Goal: Obtain resource: Download file/media

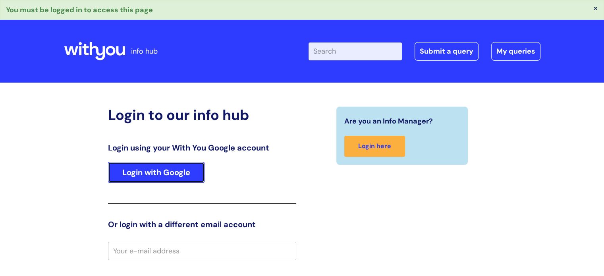
click at [165, 166] on link "Login with Google" at bounding box center [156, 172] width 96 height 21
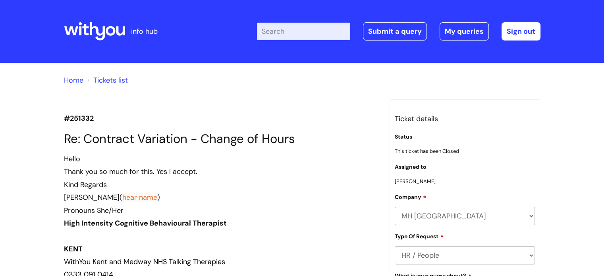
click at [307, 28] on input "Enter your search term here..." at bounding box center [303, 31] width 93 height 17
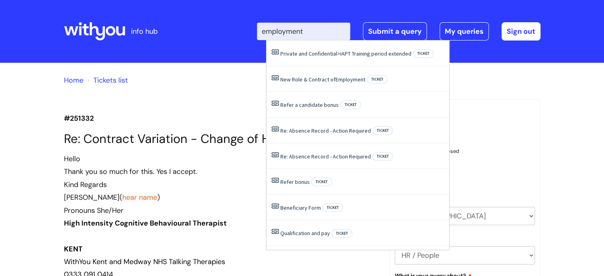
type input "employment"
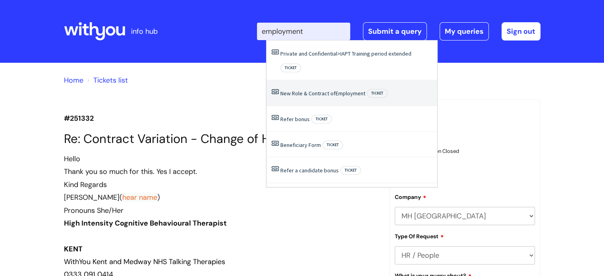
click at [325, 90] on link "New Role & Contract of Employment" at bounding box center [322, 93] width 85 height 7
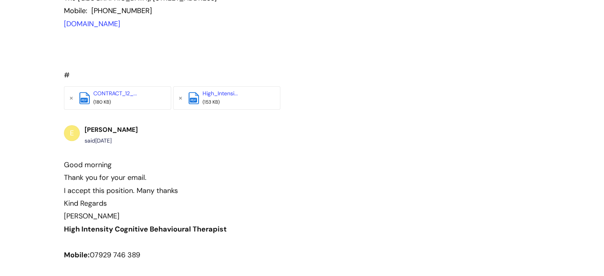
scroll to position [520, 0]
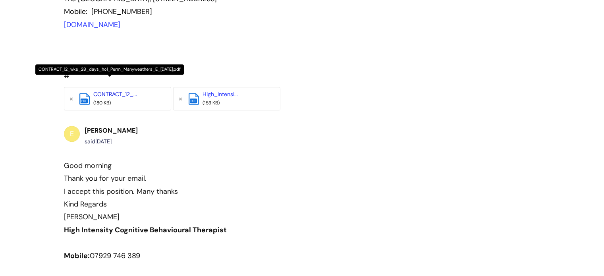
click at [121, 91] on link "CONTRACT_12_..." at bounding box center [115, 94] width 44 height 7
